Goal: Task Accomplishment & Management: Manage account settings

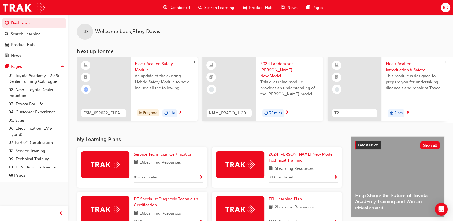
click at [449, 8] on div "RD" at bounding box center [445, 7] width 9 height 9
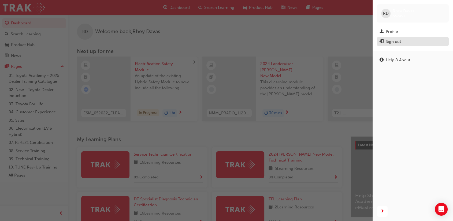
click at [394, 42] on div "Sign out" at bounding box center [393, 42] width 15 height 6
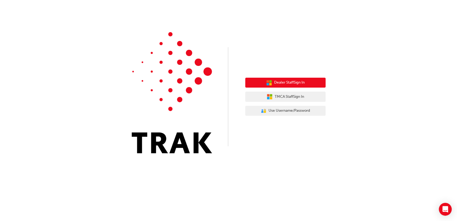
click at [297, 79] on button "Dealer Staff Sign In" at bounding box center [285, 83] width 80 height 10
